Goal: Task Accomplishment & Management: Use online tool/utility

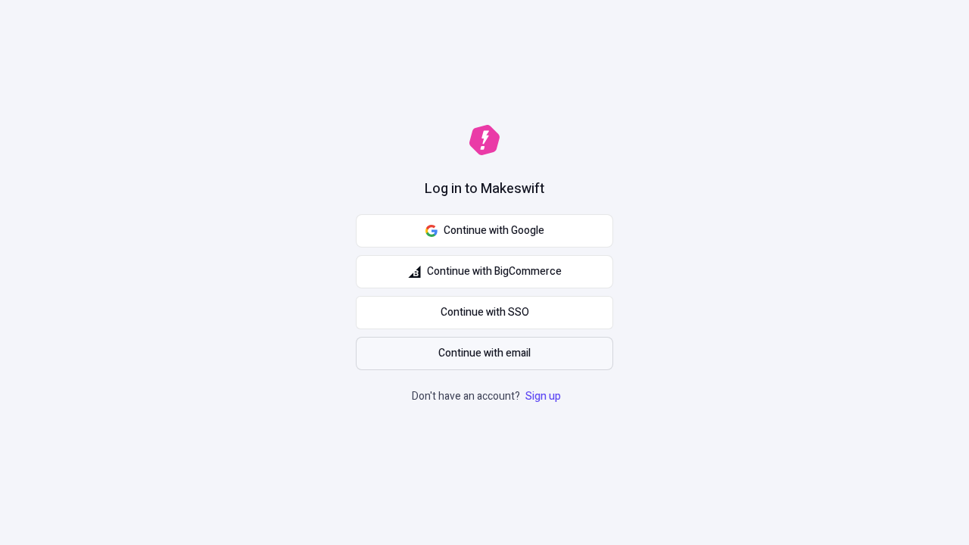
click at [485, 354] on span "Continue with email" at bounding box center [485, 353] width 92 height 17
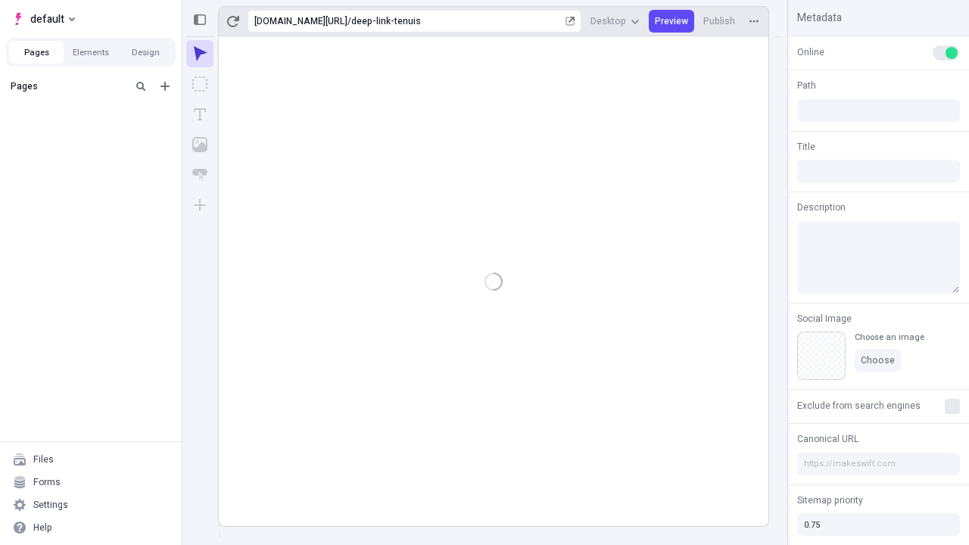
type input "/deep-link-tenuis"
click at [42, 19] on span "default" at bounding box center [47, 19] width 34 height 18
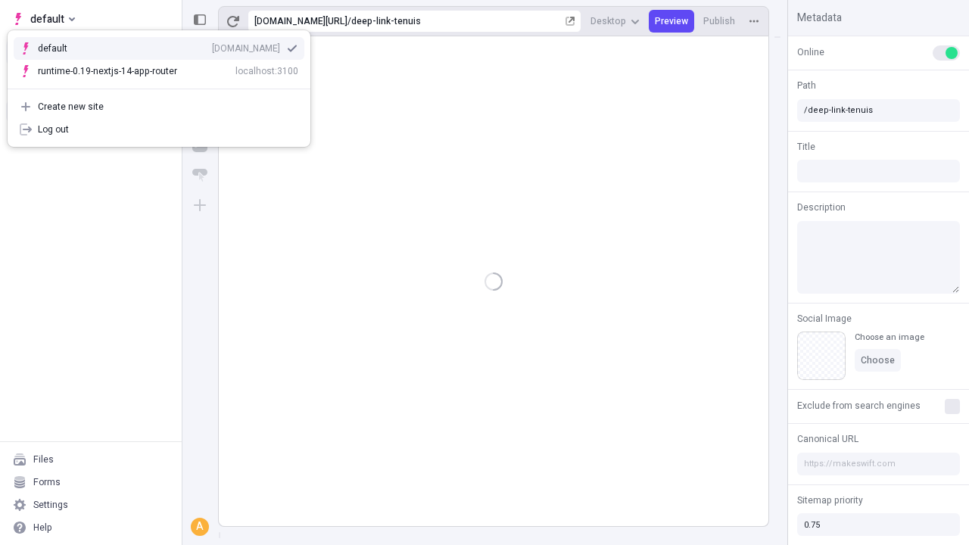
click at [212, 45] on div "qee9k4dy7d.staging.makeswift.site" at bounding box center [246, 48] width 68 height 12
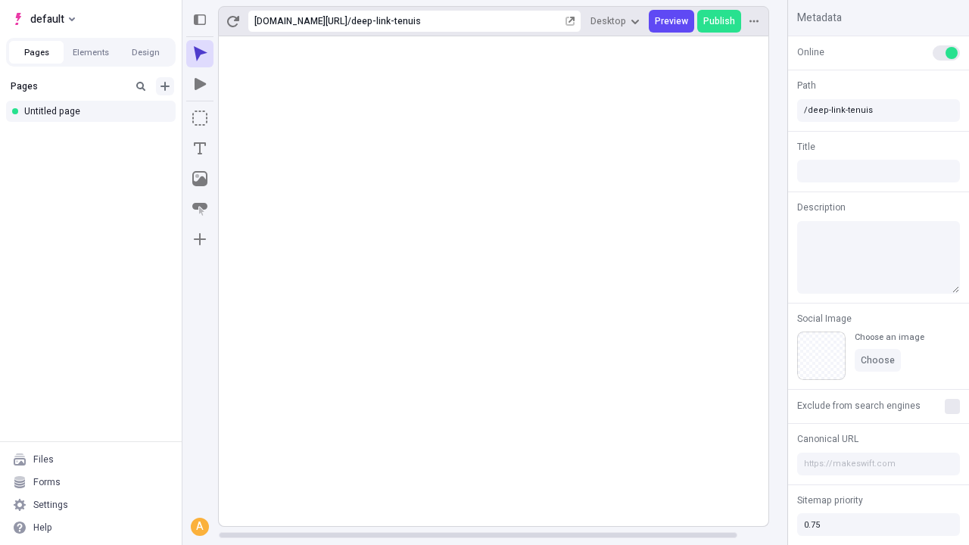
click at [165, 86] on icon "Add new" at bounding box center [165, 86] width 9 height 9
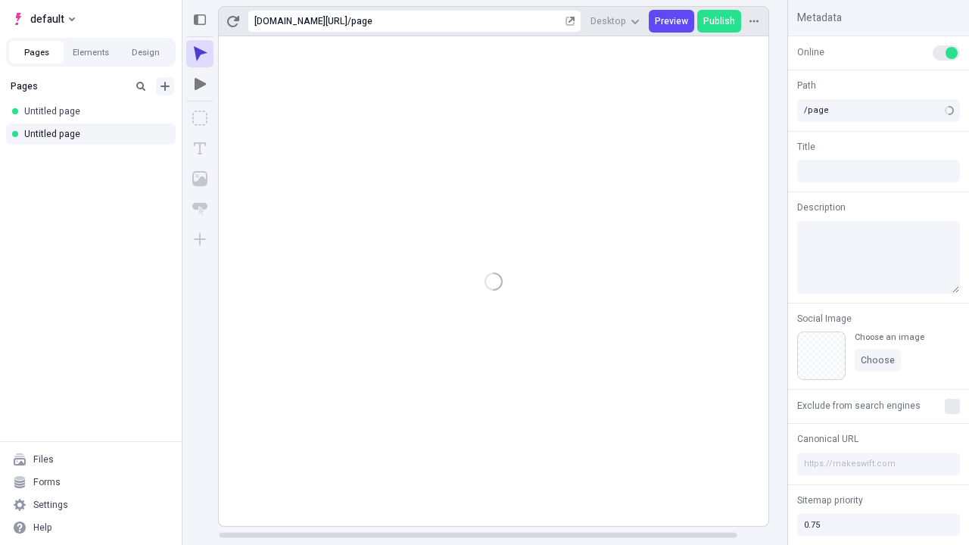
type input "/deep-link-nesciunt"
click at [165, 86] on icon "Add new" at bounding box center [165, 86] width 9 height 9
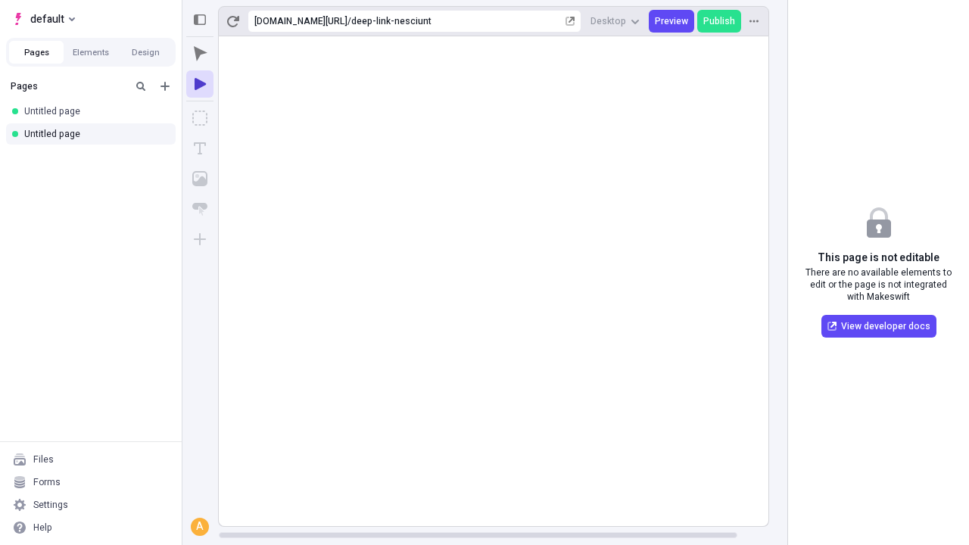
click at [95, 136] on div "Blank page" at bounding box center [95, 137] width 145 height 23
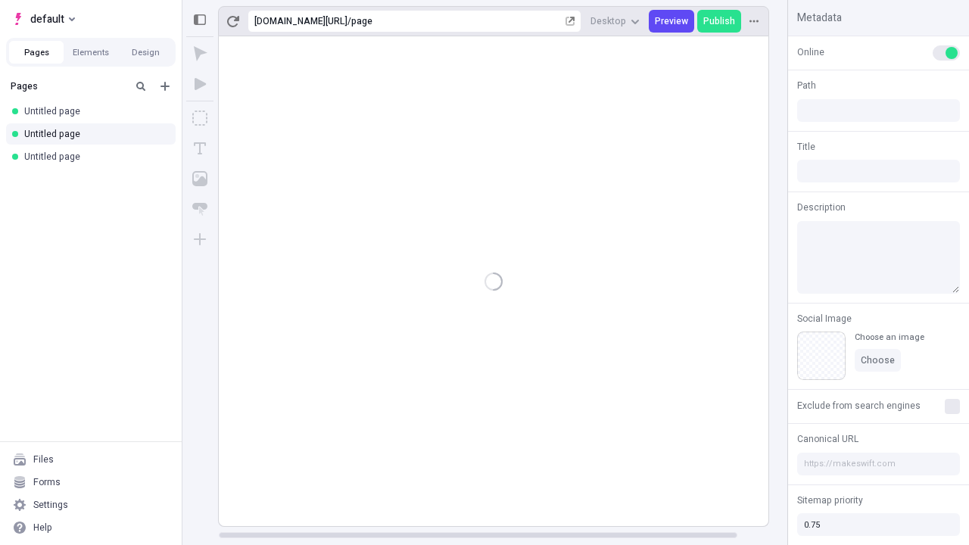
type input "/page"
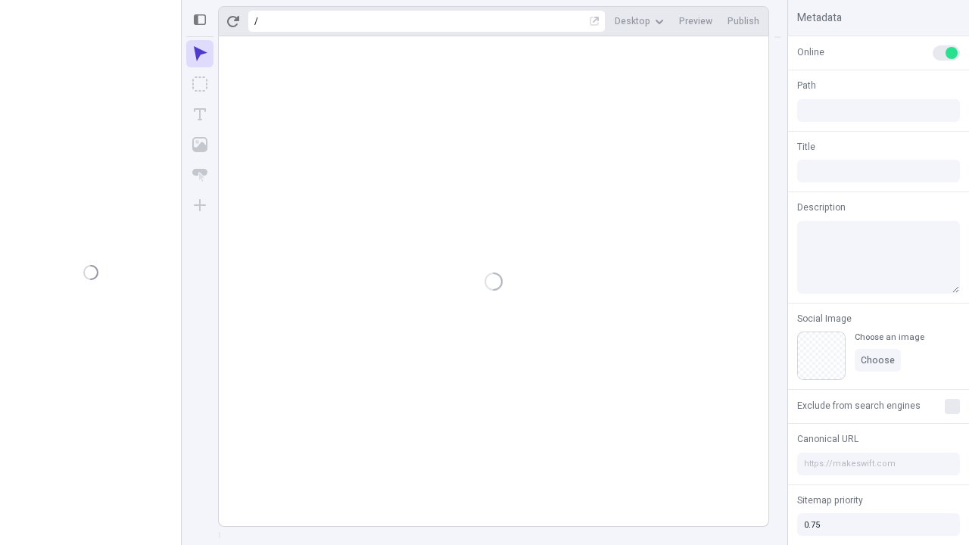
type input "/deep-link-nesciunt"
